Goal: Check status: Check status

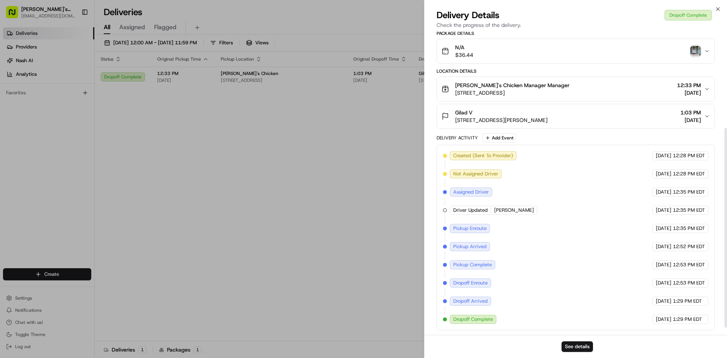
scroll to position [157, 0]
click at [576, 348] on button "See details" at bounding box center [576, 346] width 31 height 11
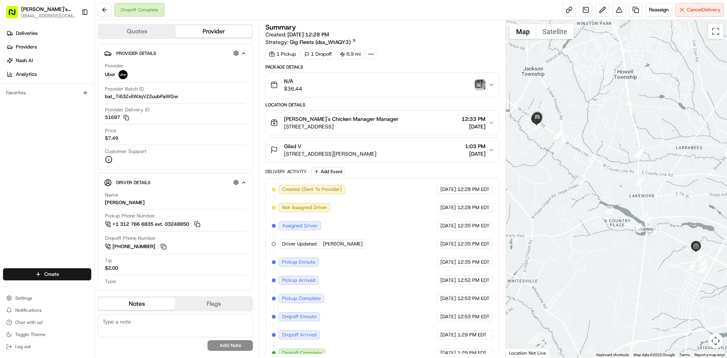
click at [465, 155] on span "[DATE]" at bounding box center [475, 154] width 20 height 8
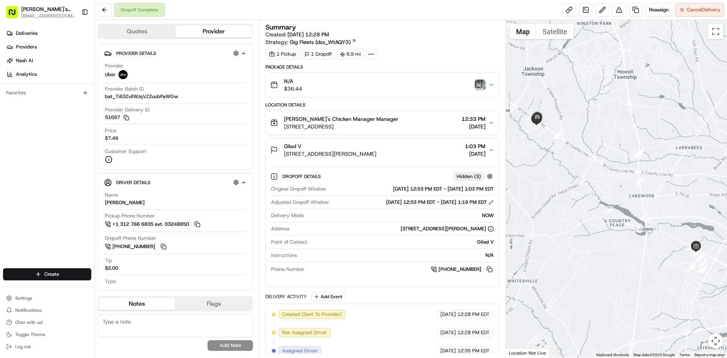
click at [465, 156] on span "[DATE]" at bounding box center [475, 154] width 20 height 8
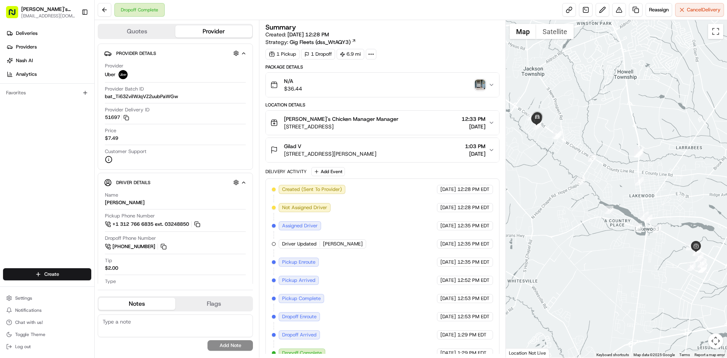
click at [490, 80] on button "N/A $36.44" at bounding box center [382, 85] width 233 height 24
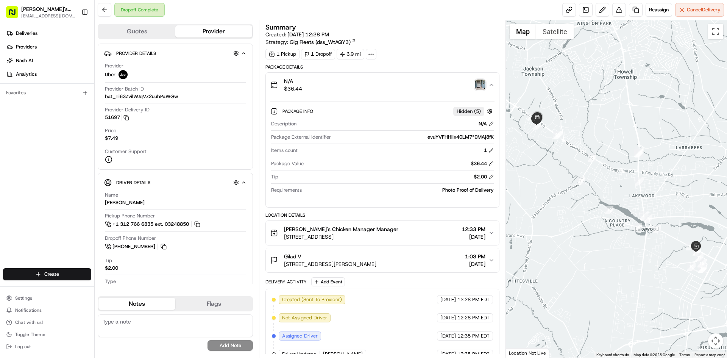
click at [481, 85] on img "button" at bounding box center [480, 84] width 11 height 11
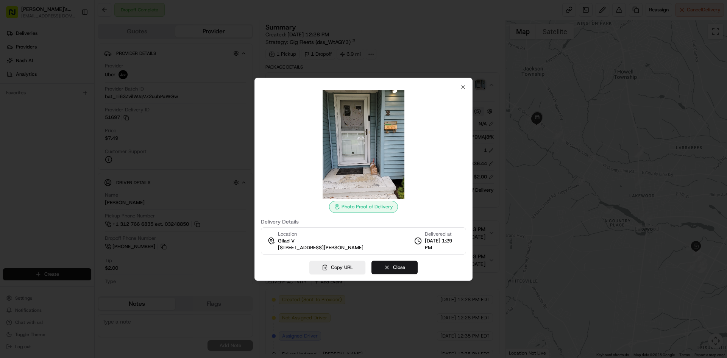
click at [467, 84] on div "Photo Proof of Delivery Delivery Details Location Gilad V 2 Drexel Dr, Jackson …" at bounding box center [363, 179] width 218 height 203
click at [464, 82] on div "Photo Proof of Delivery Delivery Details Location Gilad V 2 Drexel Dr, Jackson …" at bounding box center [363, 179] width 218 height 203
click at [462, 85] on icon "button" at bounding box center [463, 87] width 6 height 6
